Goal: Information Seeking & Learning: Learn about a topic

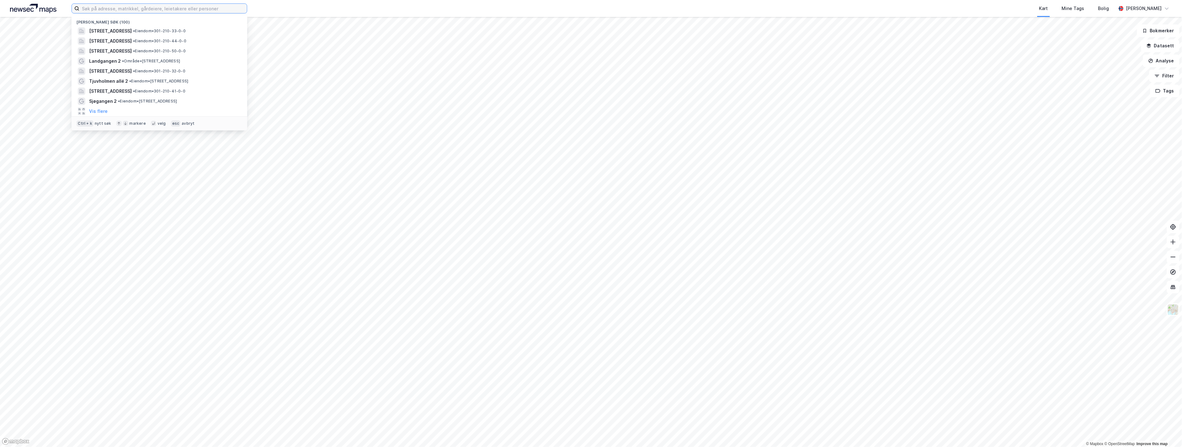
click at [229, 11] on input at bounding box center [162, 8] width 167 height 9
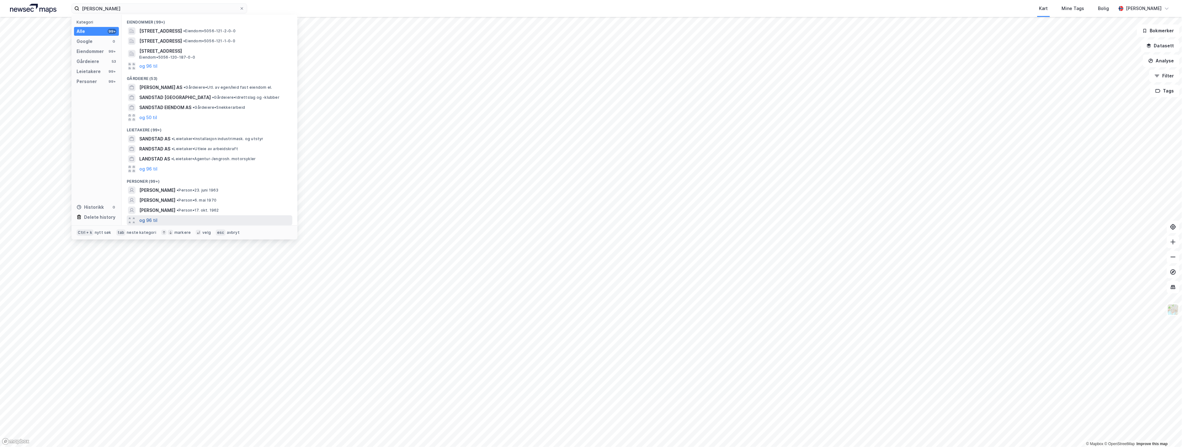
click at [153, 221] on button "og 96 til" at bounding box center [148, 221] width 18 height 8
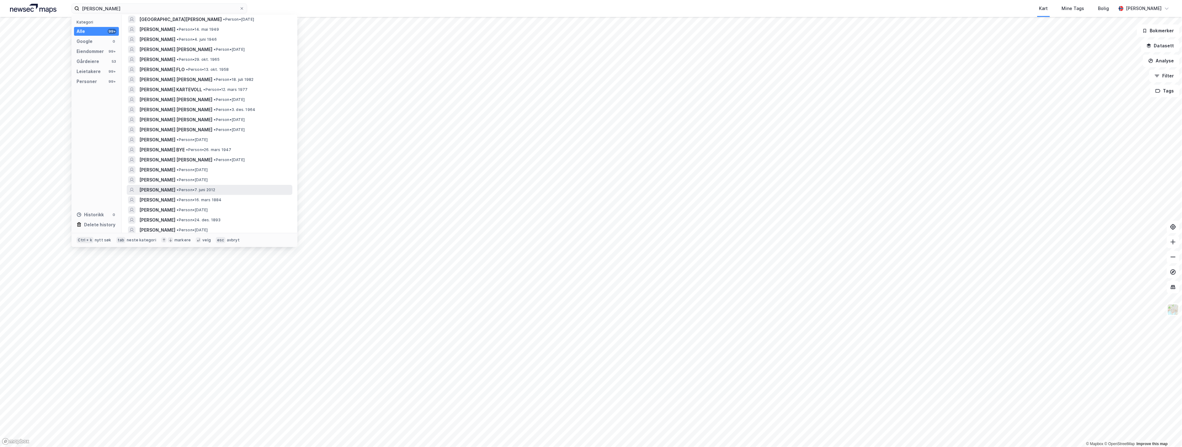
scroll to position [209, 0]
click at [245, 170] on span "• Person • [DATE]" at bounding box center [229, 172] width 31 height 5
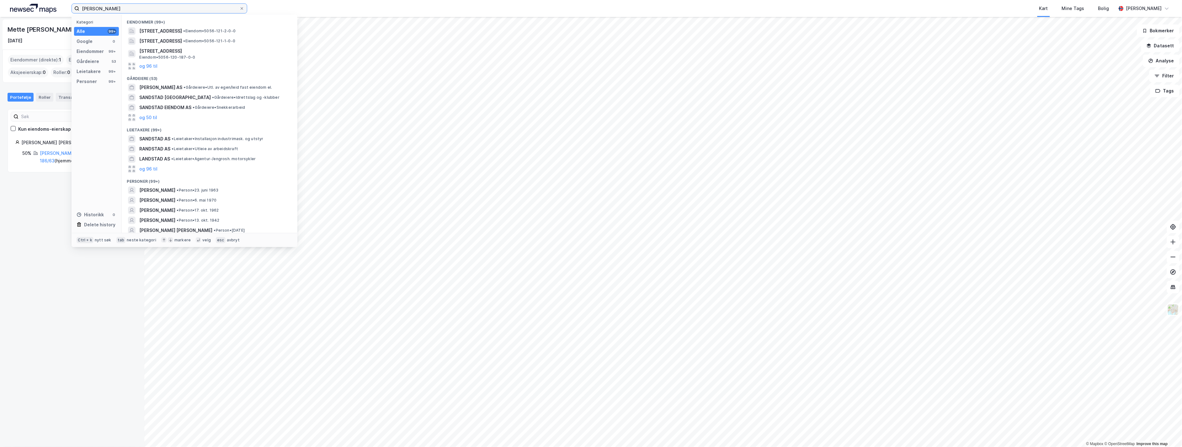
click at [145, 8] on input "[PERSON_NAME]" at bounding box center [159, 8] width 160 height 9
click at [90, 78] on div "Personer" at bounding box center [87, 82] width 20 height 8
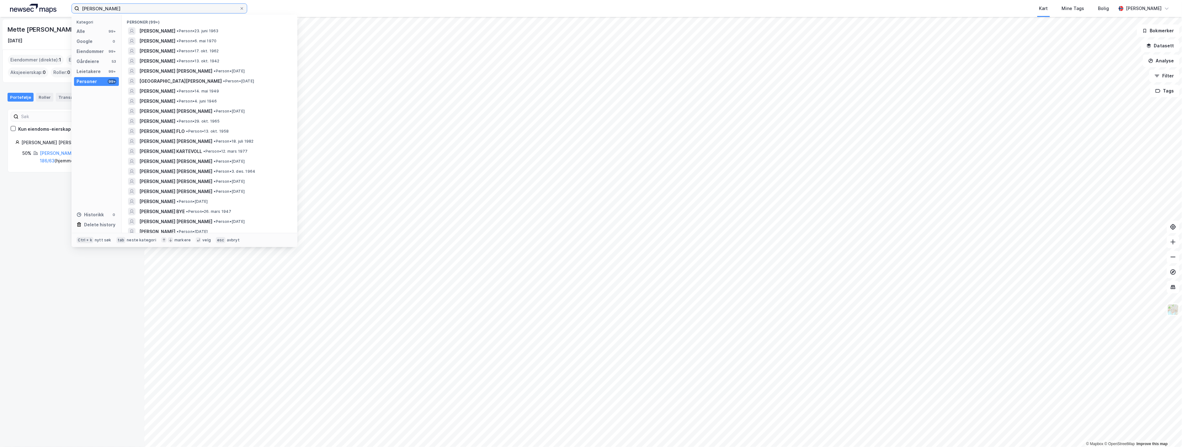
drag, startPoint x: 144, startPoint y: 9, endPoint x: 57, endPoint y: 7, distance: 87.5
click at [57, 8] on div "[PERSON_NAME] Kategori Alle 99+ Google 0 Eiendommer 99+ Gårdeiere 53 Leietakere…" at bounding box center [591, 8] width 1182 height 17
drag, startPoint x: 100, startPoint y: 10, endPoint x: 20, endPoint y: 11, distance: 80.0
click at [20, 11] on div "[PERSON_NAME] Kategori Alle 99+ Google 0 Eiendommer 0 Gårdeiere 0 Leietakere 5 …" at bounding box center [591, 8] width 1182 height 17
paste input "Fjelldalen"
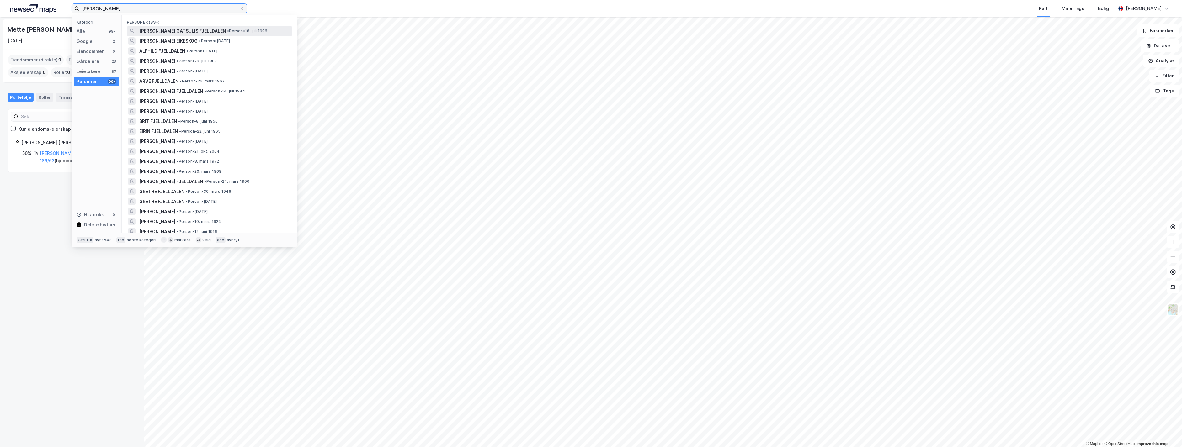
type input "[PERSON_NAME]"
click at [187, 29] on span "[PERSON_NAME] GATSULIS FJELLDALEN" at bounding box center [182, 31] width 87 height 8
drag, startPoint x: 146, startPoint y: 10, endPoint x: 43, endPoint y: 11, distance: 102.6
click at [43, 11] on div "[PERSON_NAME] Fjelldalen Kategori Alle 99+ Google 2 Eiendommer 0 Gårdeiere 23 L…" at bounding box center [591, 8] width 1182 height 17
click at [255, 29] on span "• Person • 18. juli 1996" at bounding box center [247, 31] width 40 height 5
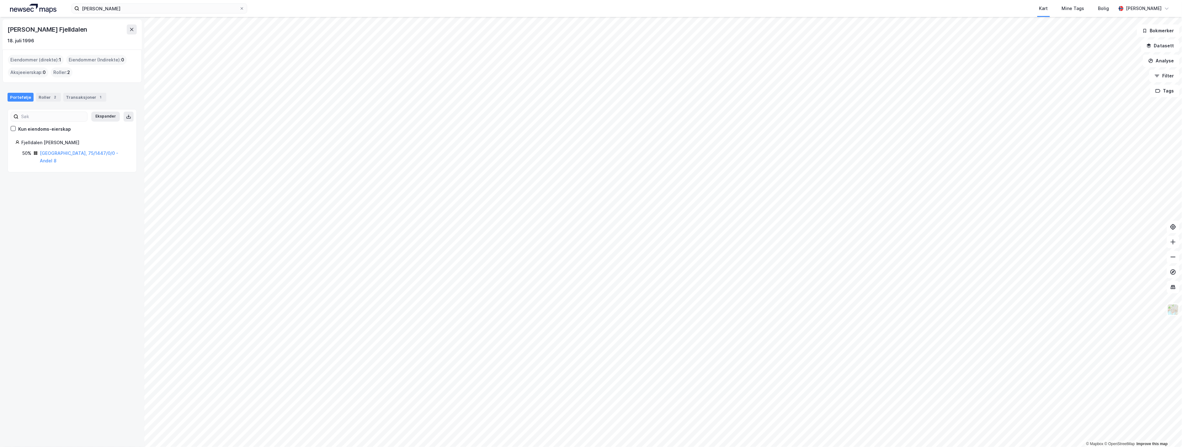
click at [57, 29] on div "[PERSON_NAME] Fjelldalen" at bounding box center [48, 29] width 81 height 10
click at [30, 59] on div "Eiendommer (direkte) : 1" at bounding box center [36, 60] width 56 height 10
click at [50, 61] on div "Eiendommer (direkte) : 1" at bounding box center [36, 60] width 56 height 10
click at [62, 155] on link "[GEOGRAPHIC_DATA], 75/1447/0/0 - Andel 8" at bounding box center [79, 157] width 78 height 13
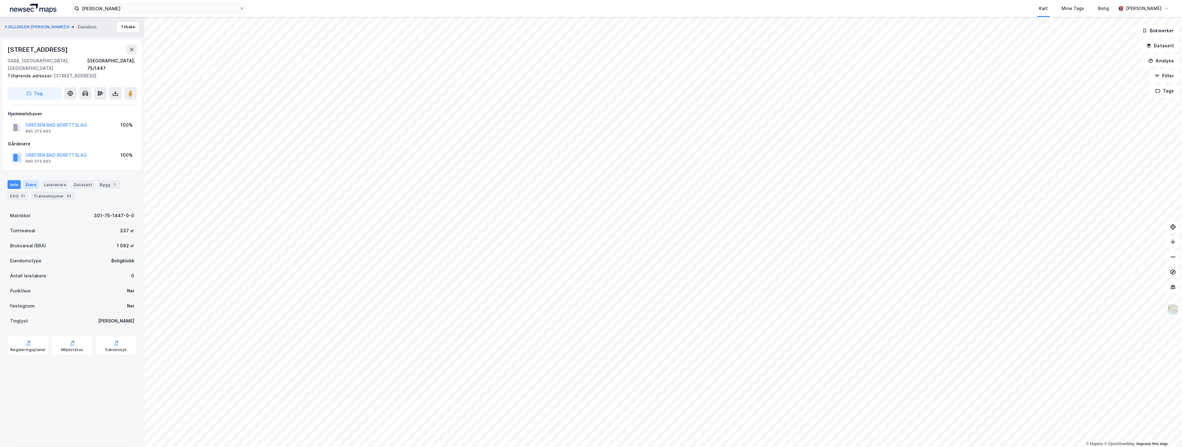
click at [27, 180] on div "Eiere" at bounding box center [31, 184] width 16 height 9
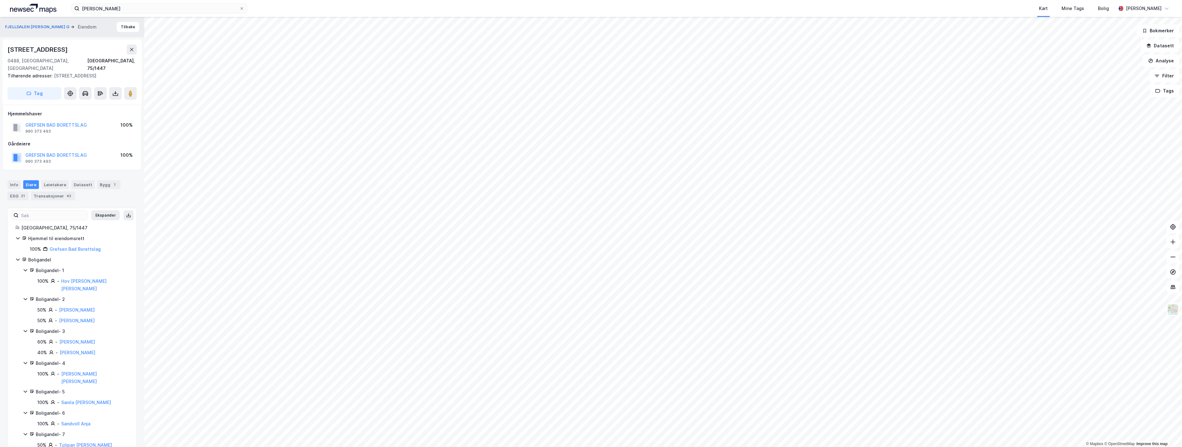
click at [33, 73] on span "Tilhørende adresser:" at bounding box center [31, 75] width 46 height 5
click at [27, 180] on div "Eiere" at bounding box center [31, 184] width 16 height 9
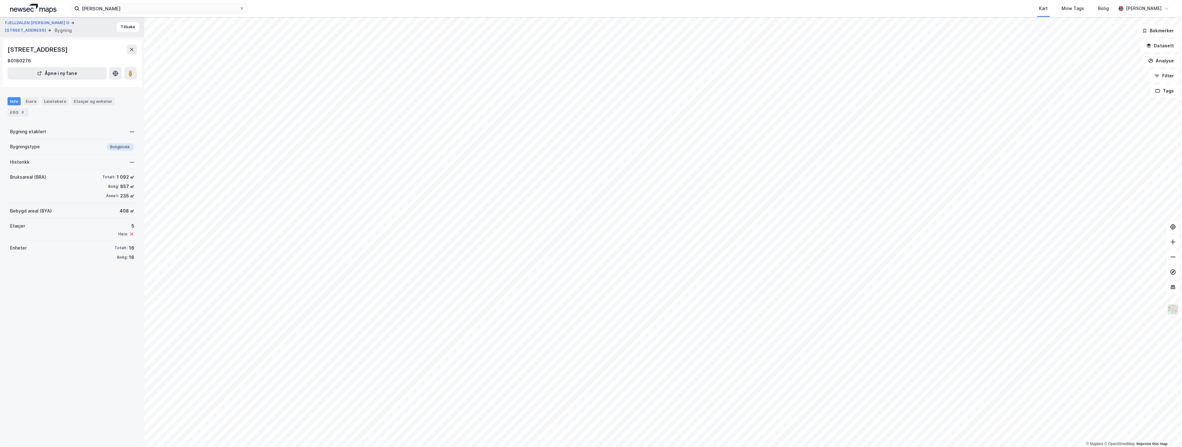
click at [169, 2] on div "[PERSON_NAME] Kart Mine Tags [PERSON_NAME] [PERSON_NAME]" at bounding box center [591, 8] width 1182 height 17
click at [167, 5] on input "[PERSON_NAME]" at bounding box center [159, 8] width 160 height 9
click at [173, 27] on div "[PERSON_NAME] GATSULIS FJELLDALEN • Person • 18. juli 1996" at bounding box center [160, 31] width 166 height 10
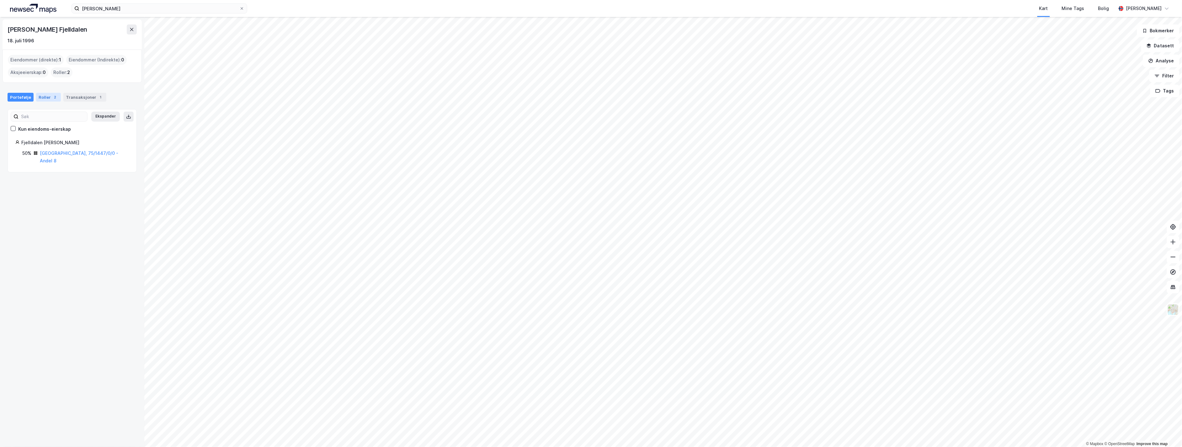
click at [47, 95] on div "Roller 2" at bounding box center [48, 97] width 25 height 9
click at [25, 95] on div "Portefølje" at bounding box center [21, 97] width 26 height 9
click at [33, 129] on div "Kun eiendoms-eierskap" at bounding box center [44, 129] width 53 height 8
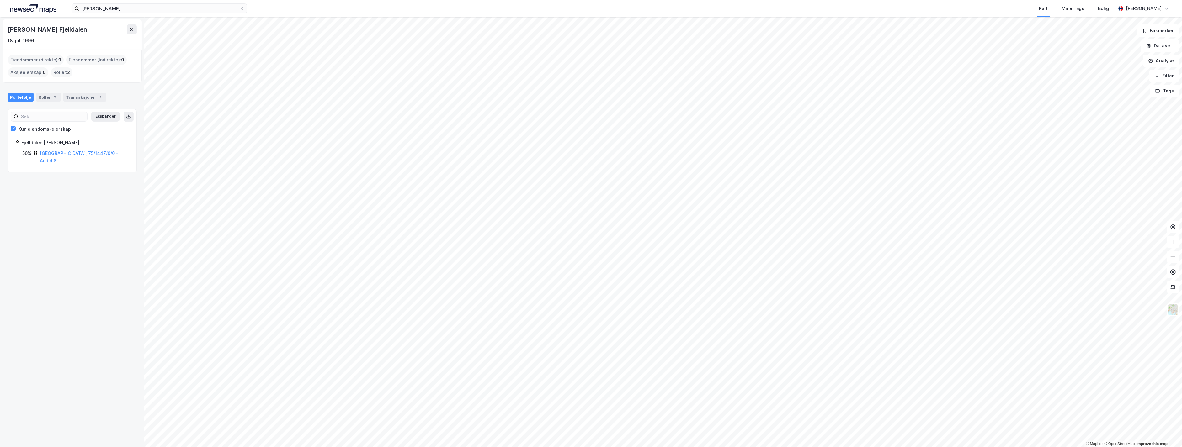
click at [45, 144] on div "Fjelldalen [PERSON_NAME]" at bounding box center [75, 143] width 108 height 8
click at [46, 151] on link "[GEOGRAPHIC_DATA], 75/1447/0/0 - Andel 8" at bounding box center [79, 157] width 78 height 13
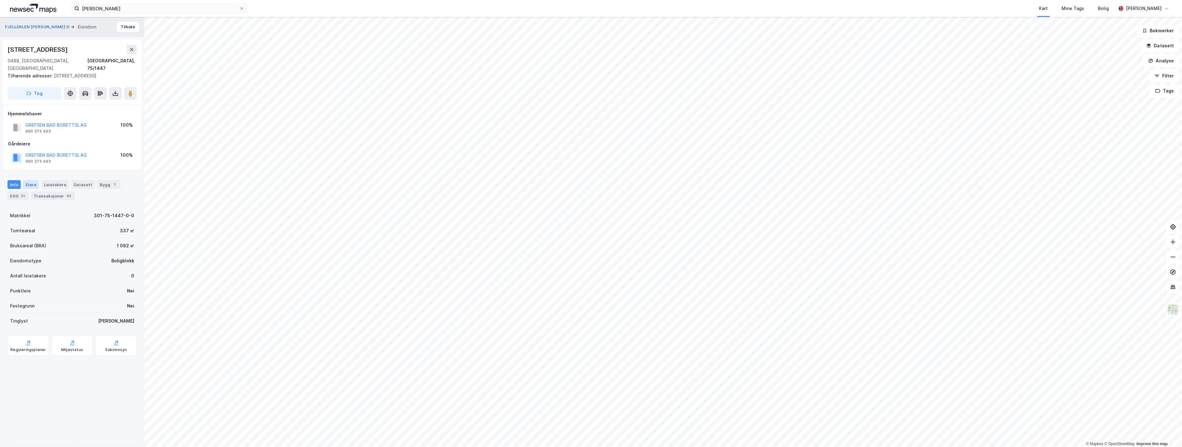
click at [36, 180] on div "Eiere" at bounding box center [31, 184] width 16 height 9
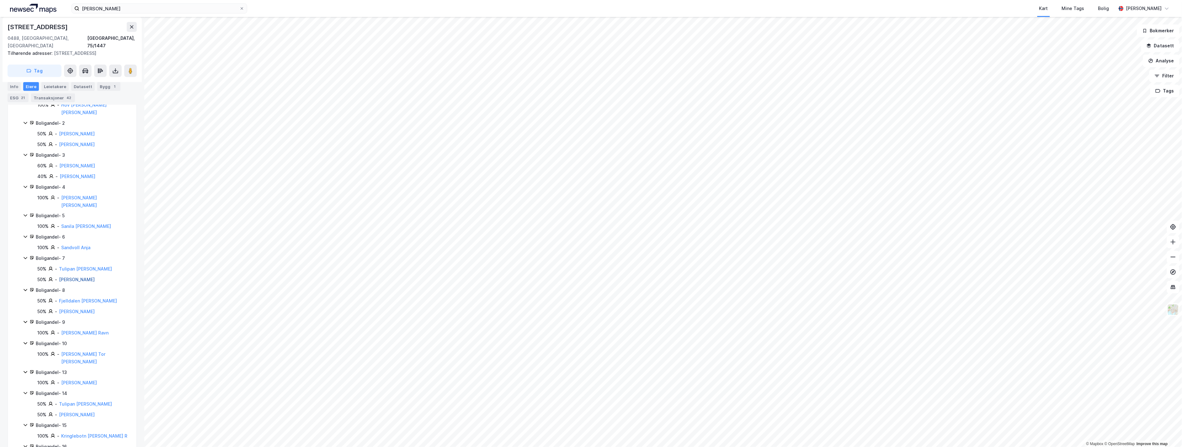
scroll to position [177, 0]
drag, startPoint x: 37, startPoint y: 279, endPoint x: 107, endPoint y: 288, distance: 70.6
click at [107, 296] on div "50% - Fjelldalen [PERSON_NAME] G 50% - [PERSON_NAME]" at bounding box center [79, 305] width 98 height 18
click at [113, 307] on div "50% - [PERSON_NAME]" at bounding box center [83, 311] width 92 height 8
click at [64, 308] on link "[PERSON_NAME]" at bounding box center [77, 310] width 36 height 5
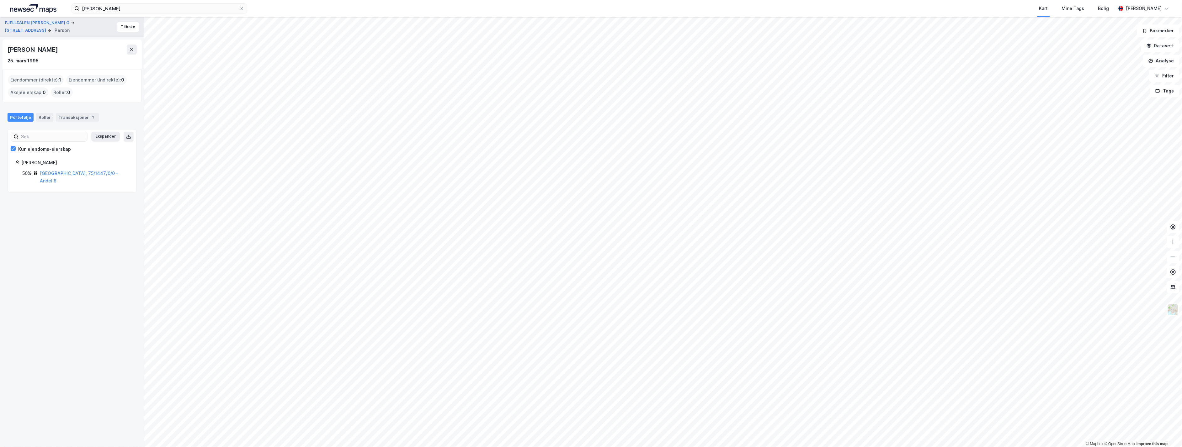
click at [31, 160] on div "[PERSON_NAME]" at bounding box center [75, 163] width 108 height 8
click at [86, 172] on link "[GEOGRAPHIC_DATA], 75/1447/0/0 - Andel 8" at bounding box center [79, 177] width 78 height 13
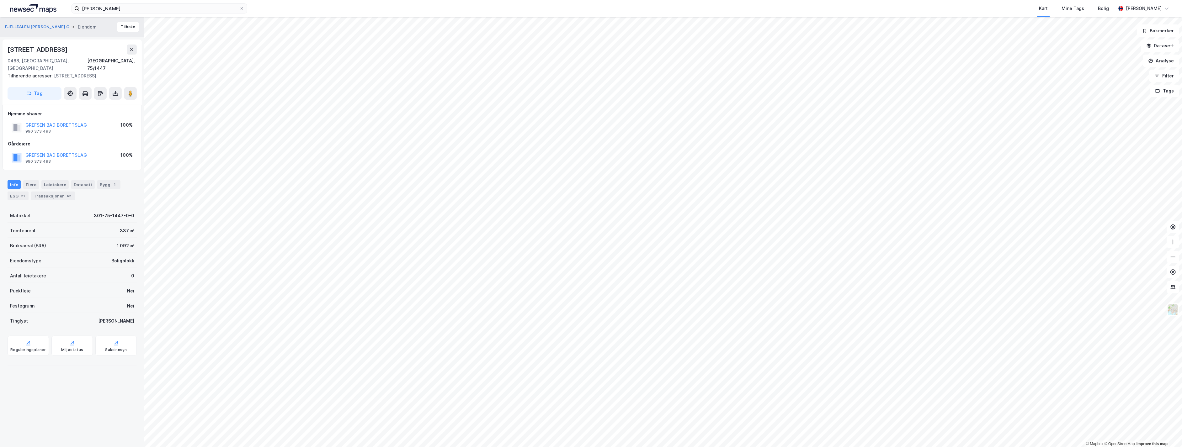
click at [138, 215] on div "FJELLDALEN [PERSON_NAME] G Eiendom Tilbake [STREET_ADDRESS], 75/1447 Tilhørende…" at bounding box center [72, 232] width 144 height 430
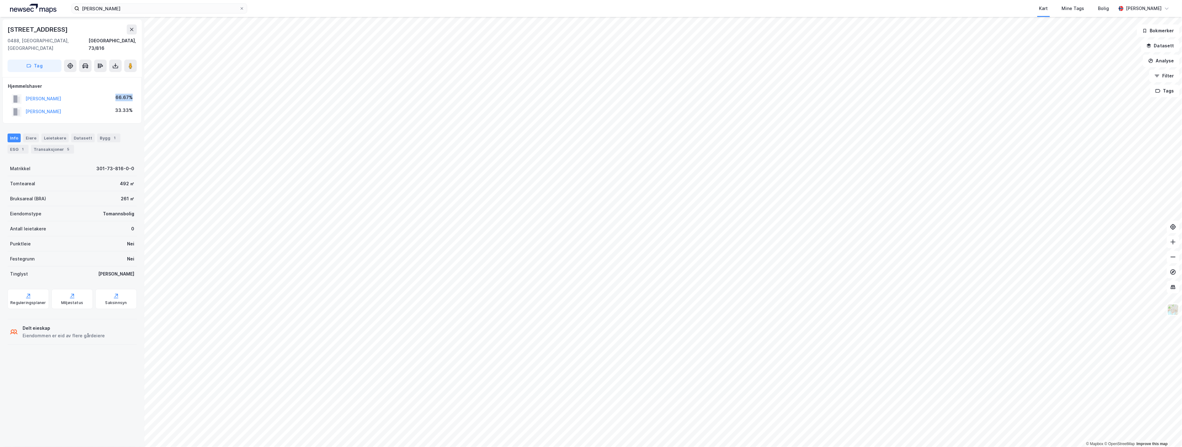
drag, startPoint x: 132, startPoint y: 86, endPoint x: 117, endPoint y: 87, distance: 15.1
click at [117, 93] on div "[PERSON_NAME] 66.67%" at bounding box center [72, 99] width 129 height 13
drag, startPoint x: 115, startPoint y: 102, endPoint x: 136, endPoint y: 103, distance: 21.6
click at [136, 103] on div "Hjemmelshaver [PERSON_NAME] 66.67% [PERSON_NAME] 33.33%" at bounding box center [72, 100] width 139 height 46
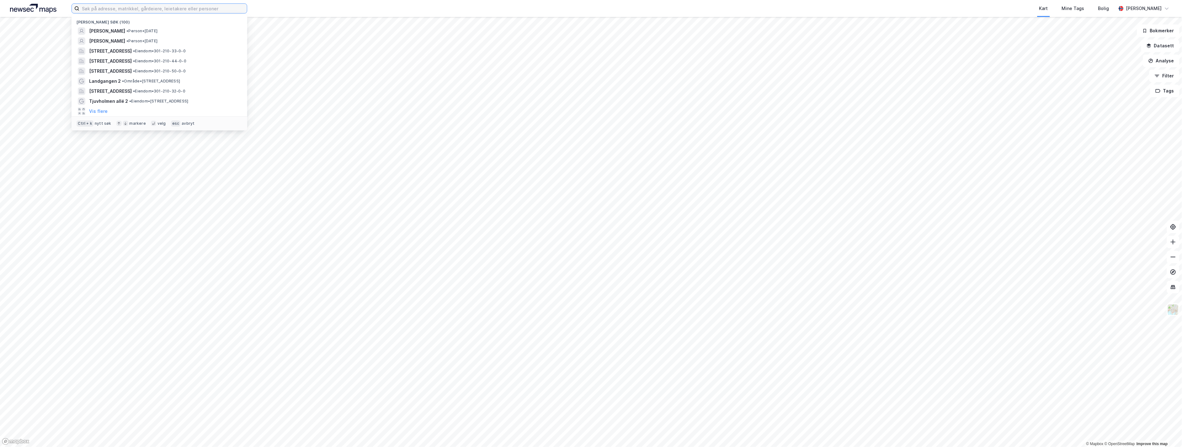
click at [104, 4] on input at bounding box center [162, 8] width 167 height 9
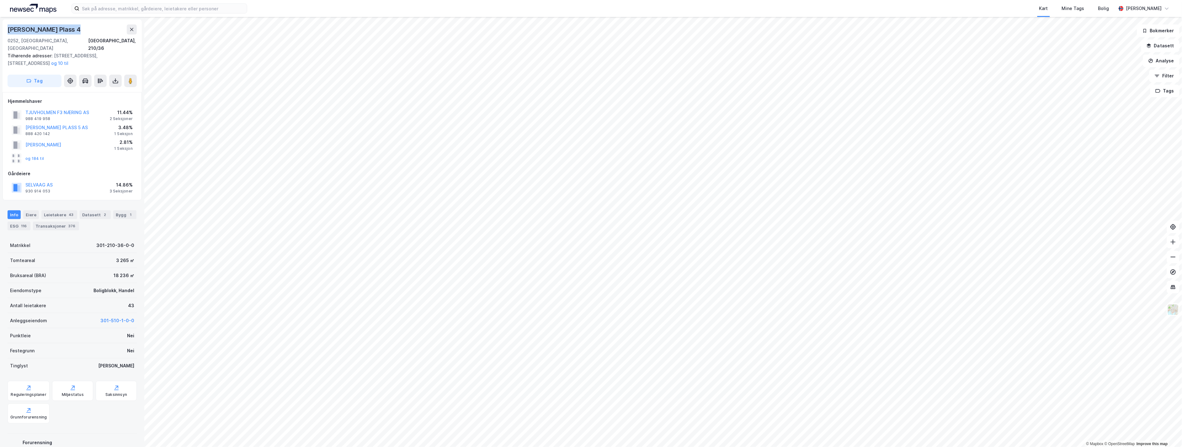
drag, startPoint x: 7, startPoint y: 29, endPoint x: 83, endPoint y: 29, distance: 76.5
click at [83, 29] on div "Olav Selvaags Plass 4 0252, Oslo, Oslo Oslo, 210/36 Tilhørende adresser: Lille …" at bounding box center [72, 55] width 139 height 73
drag, startPoint x: 77, startPoint y: 47, endPoint x: 91, endPoint y: 47, distance: 14.4
click at [91, 52] on div "Tilhørende adresser: Lille Stranden 7, Strandpromenaden 5, Tjuvholmen Allé 12 o…" at bounding box center [70, 59] width 124 height 15
click at [99, 52] on div "Tilhørende adresser: Lille Stranden 7, Strandpromenaden 5, Tjuvholmen Allé 12 o…" at bounding box center [70, 59] width 124 height 15
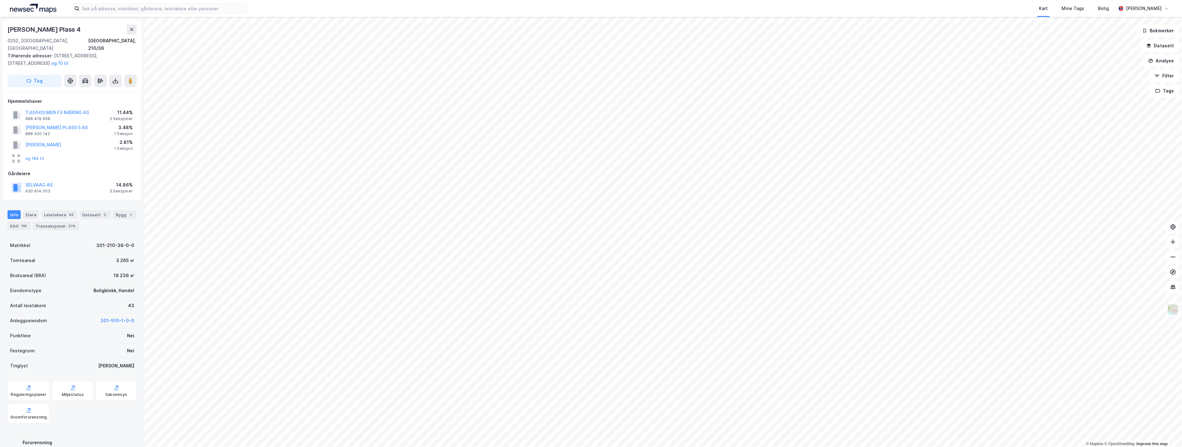
click at [51, 53] on span "Tilhørende adresser:" at bounding box center [31, 55] width 46 height 5
